Goal: Find specific page/section: Find specific page/section

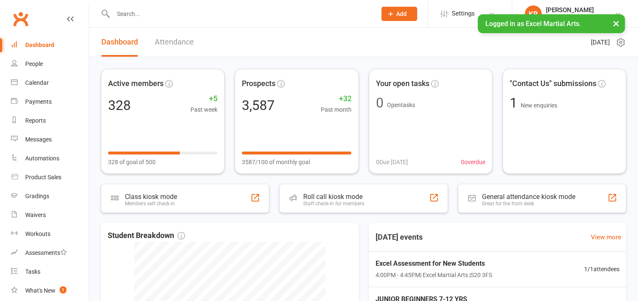
click at [164, 16] on input "text" at bounding box center [241, 14] width 260 height 12
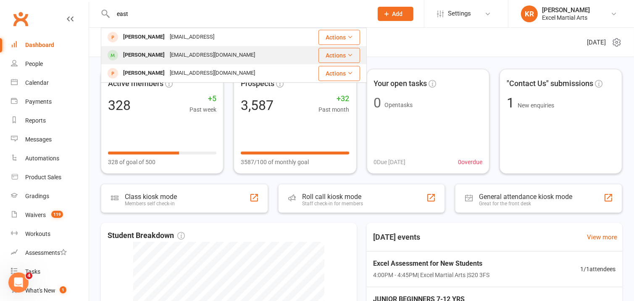
type input "east"
click at [167, 54] on div "[EMAIL_ADDRESS][DOMAIN_NAME]" at bounding box center [212, 55] width 90 height 12
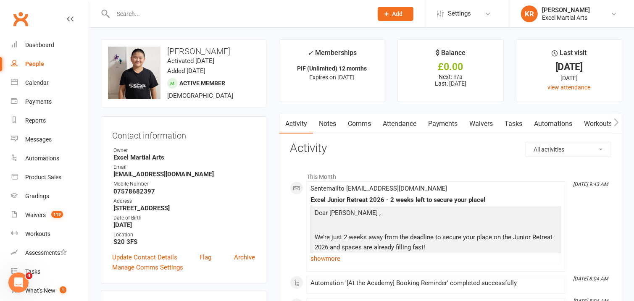
click at [255, 21] on div at bounding box center [234, 13] width 266 height 27
drag, startPoint x: 251, startPoint y: 12, endPoint x: 252, endPoint y: 5, distance: 6.8
click at [252, 9] on input "text" at bounding box center [239, 14] width 256 height 12
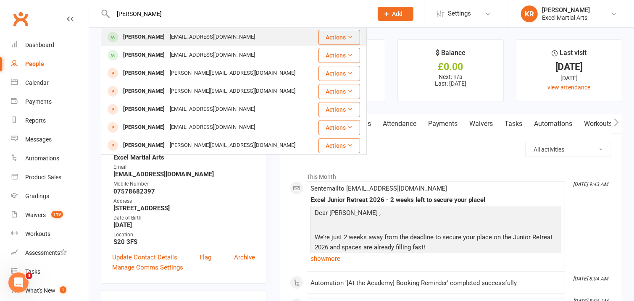
type input "melissa lever"
click at [196, 37] on div "melissalever33@gmail.com" at bounding box center [212, 37] width 90 height 12
